Goal: Find specific page/section: Find specific page/section

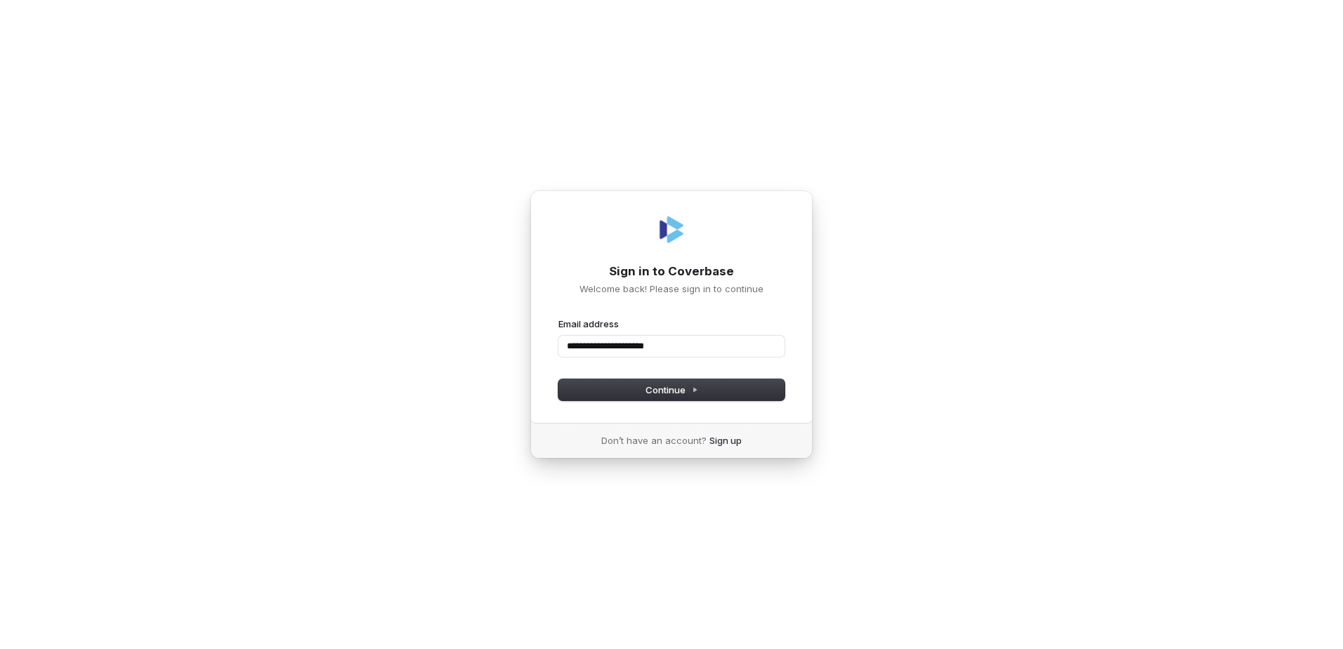
type input "**********"
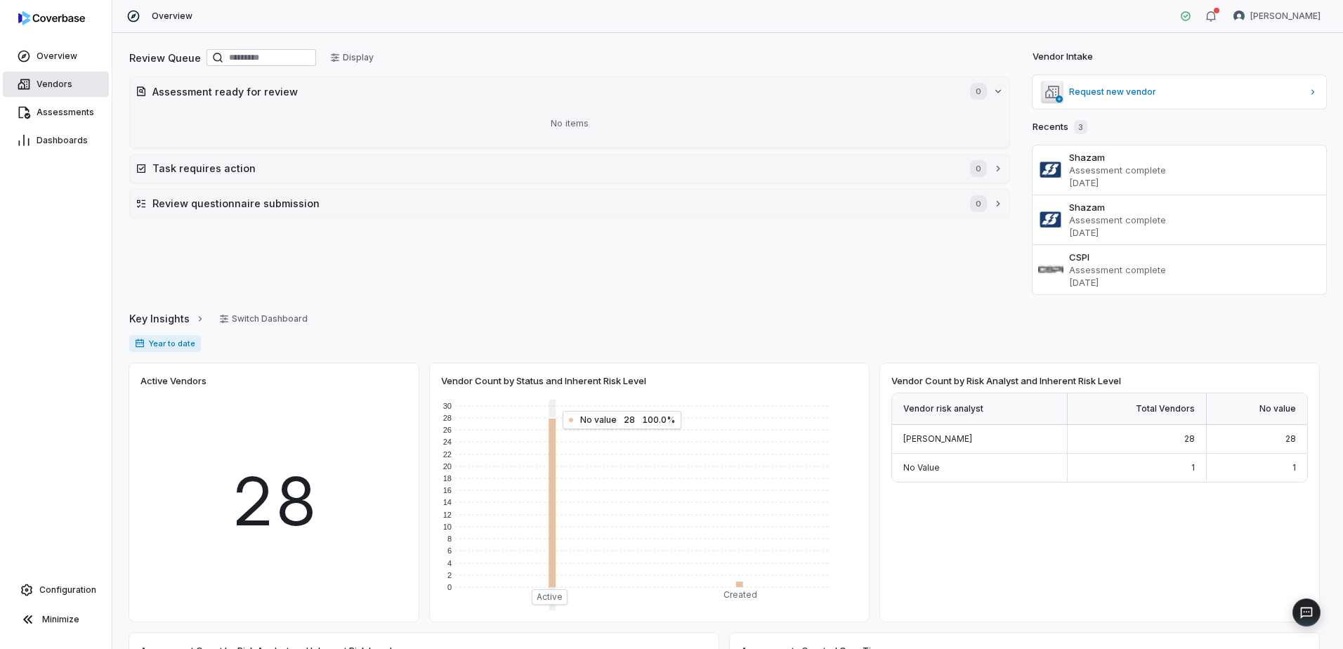
click at [64, 83] on span "Vendors" at bounding box center [55, 84] width 36 height 11
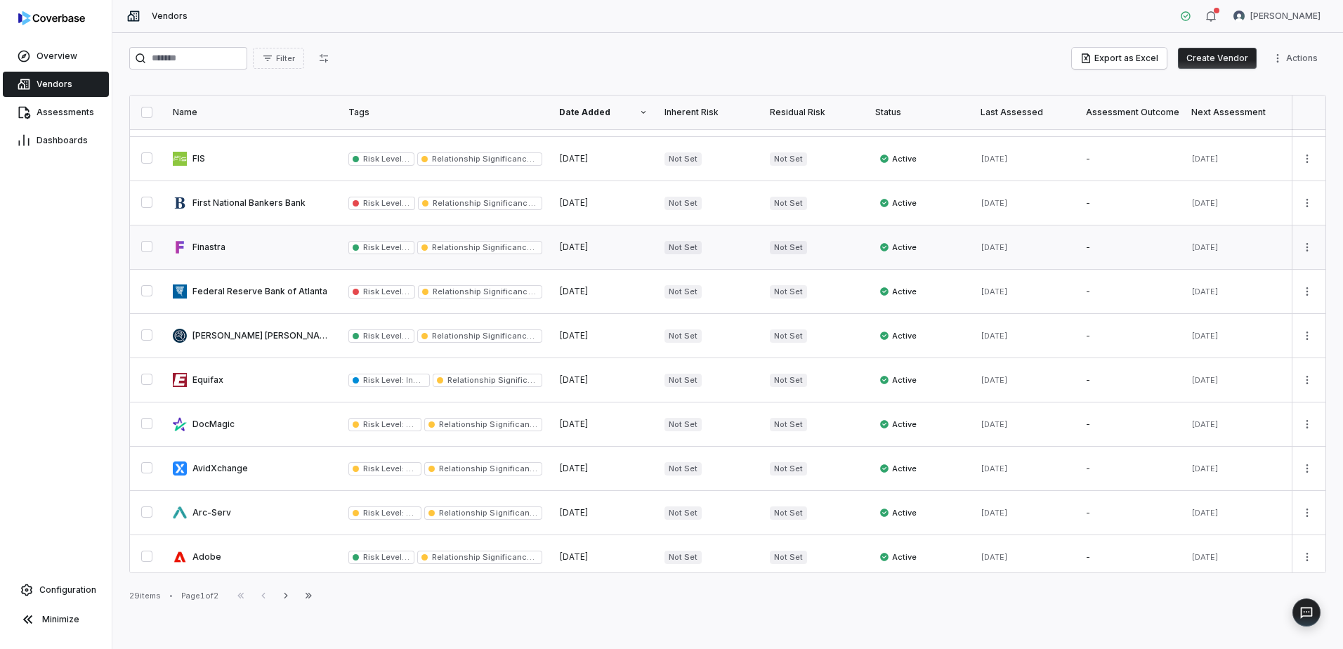
scroll to position [669, 0]
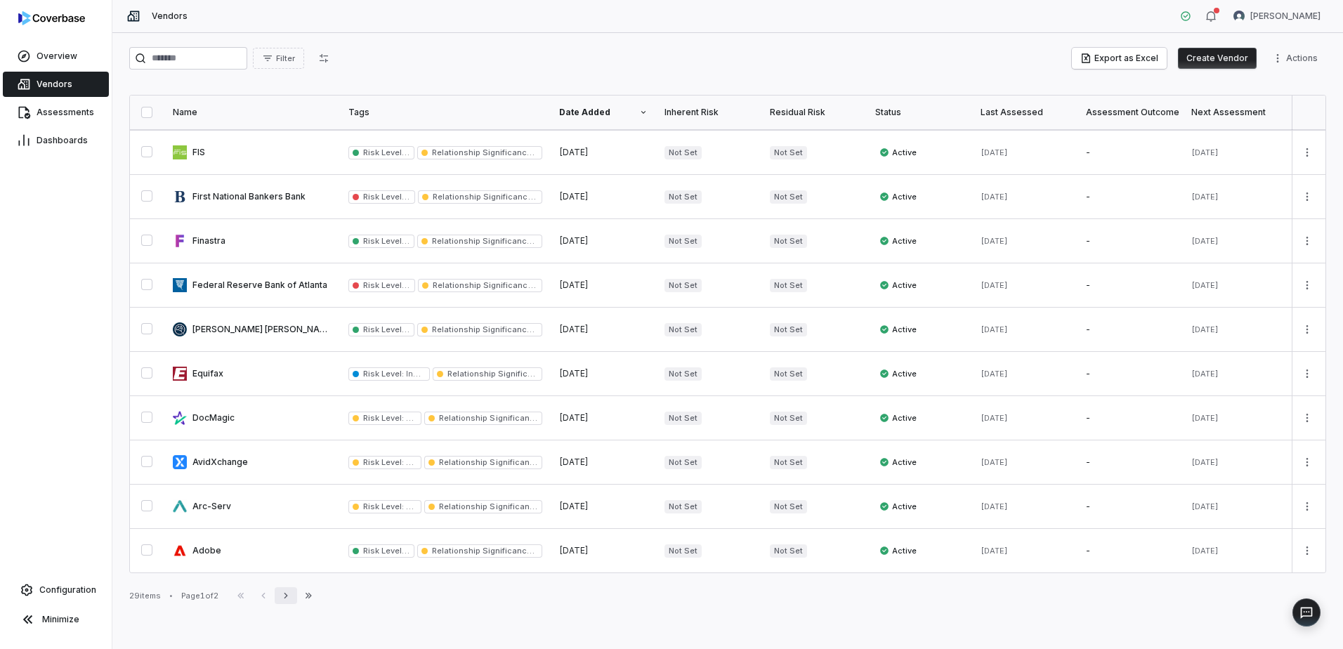
click at [291, 600] on icon "button" at bounding box center [285, 595] width 11 height 11
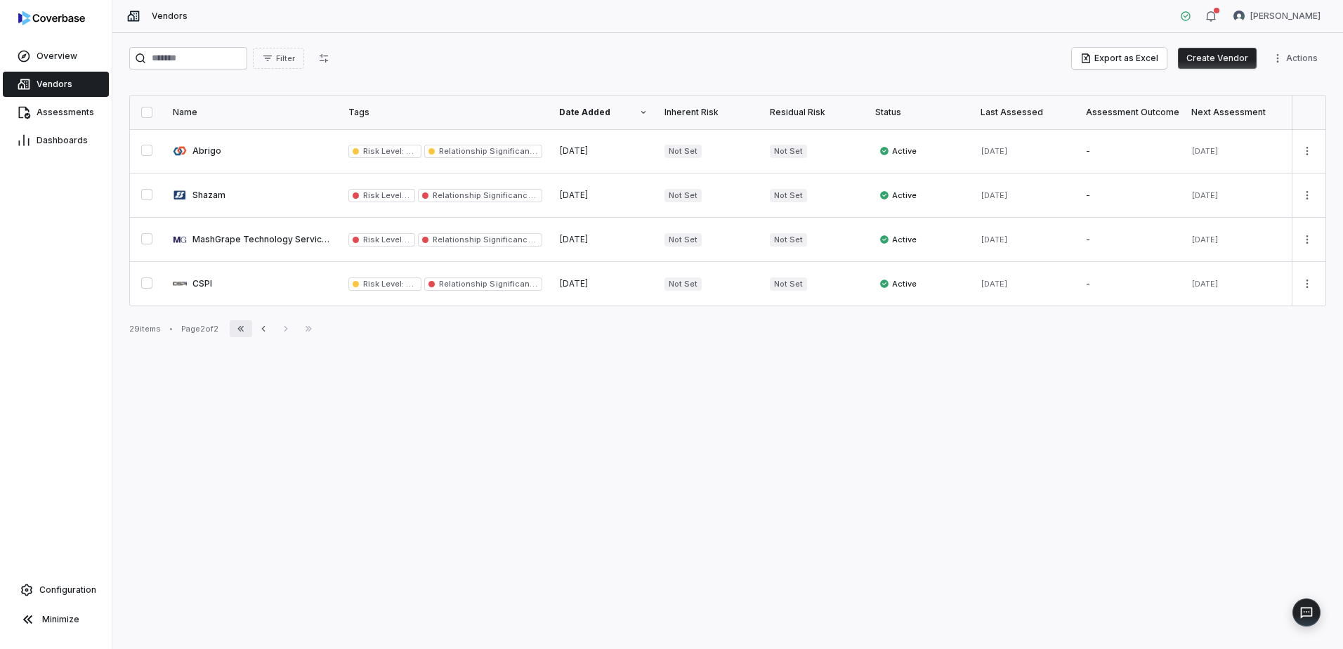
click at [247, 334] on icon "button" at bounding box center [240, 328] width 11 height 11
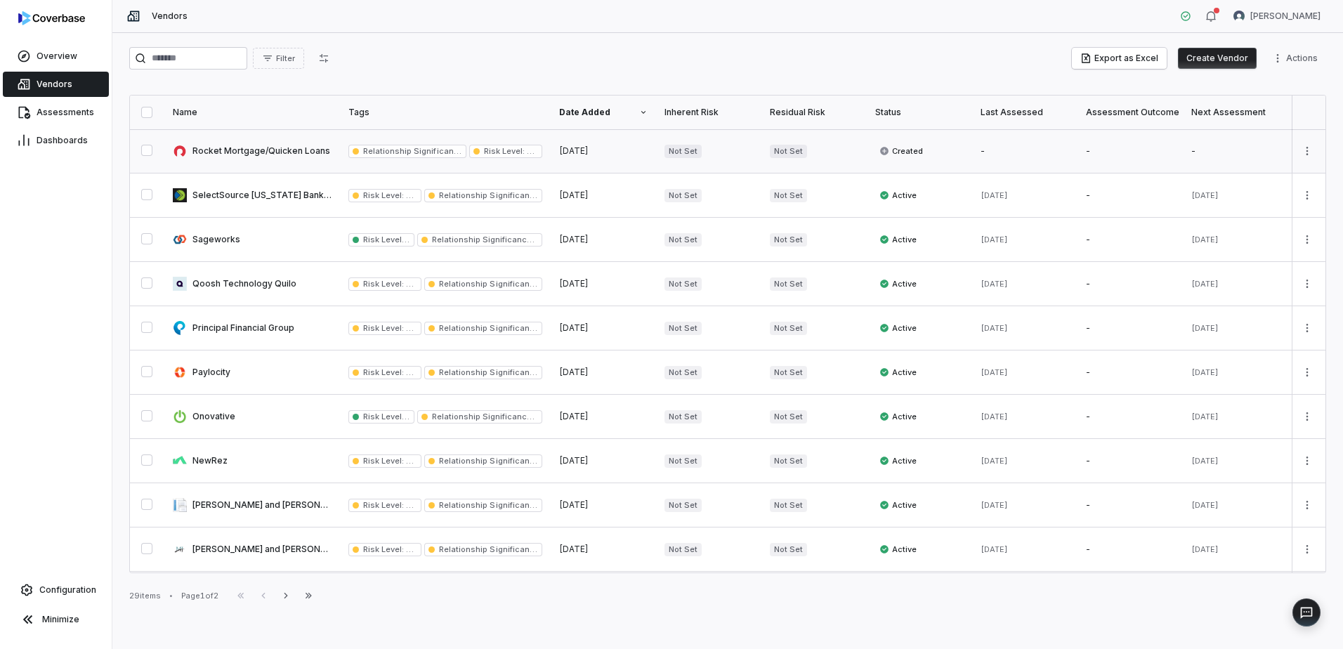
click at [277, 147] on link at bounding box center [252, 151] width 176 height 44
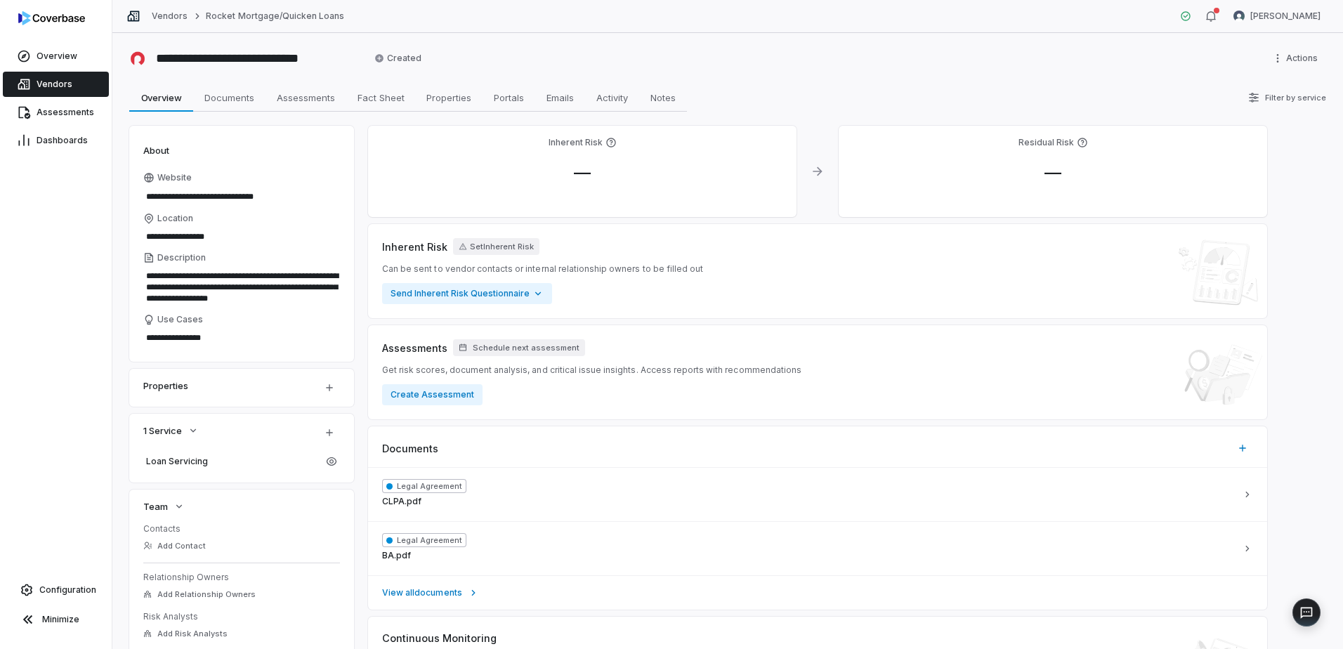
type textarea "*"
